Goal: Task Accomplishment & Management: Manage account settings

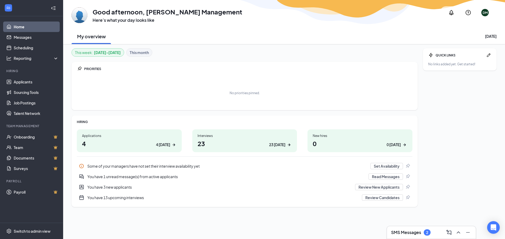
click at [112, 139] on div "Applications 4 4 [DATE]" at bounding box center [129, 141] width 105 height 23
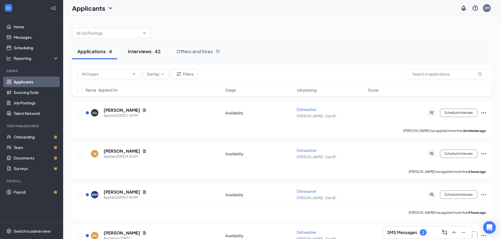
click at [151, 50] on div "Interviews · 42" at bounding box center [144, 51] width 33 height 7
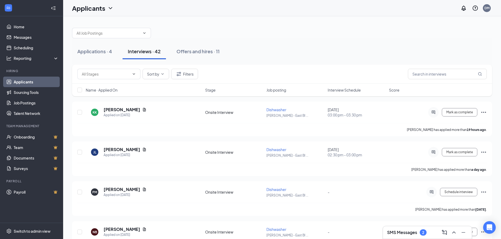
click at [349, 89] on span "Interview Schedule" at bounding box center [343, 90] width 33 height 5
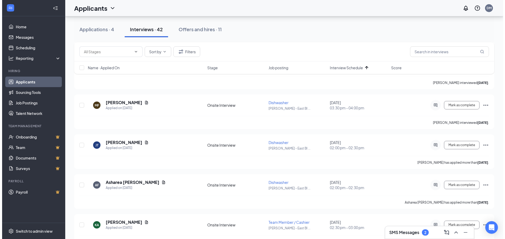
scroll to position [605, 0]
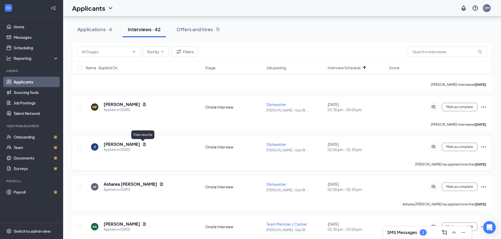
click at [143, 144] on icon "Document" at bounding box center [144, 144] width 4 height 4
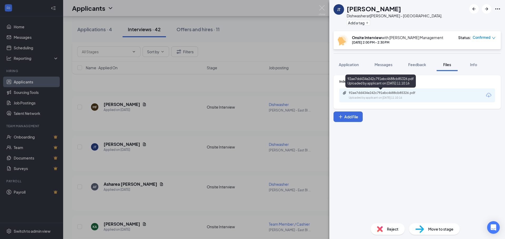
click at [378, 94] on div "92ae7dd434e242c791ebc4688cb85326.pdf" at bounding box center [386, 93] width 74 height 4
